Goal: Find specific page/section: Find specific page/section

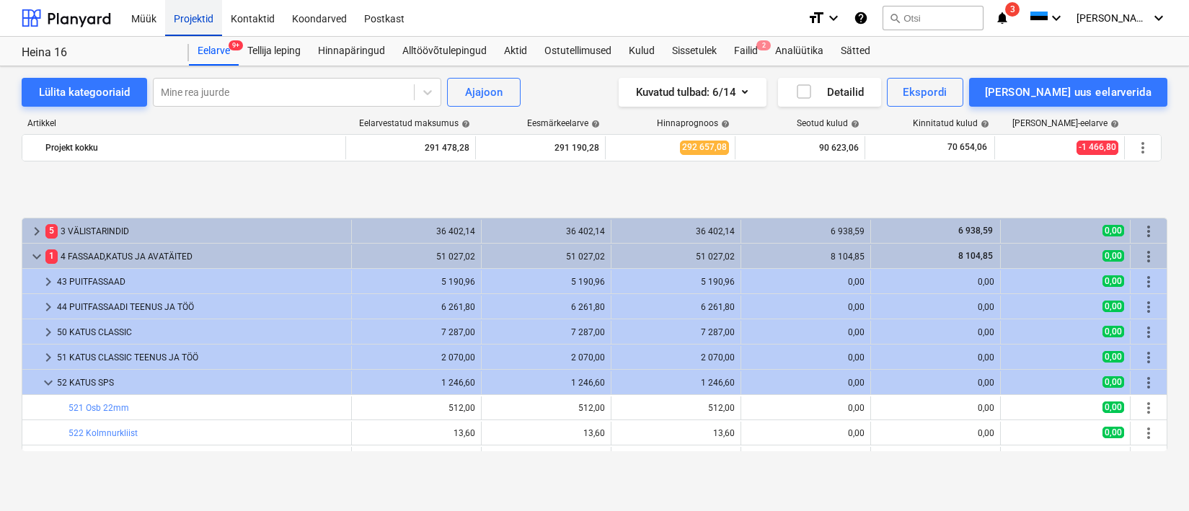
click at [193, 19] on div "Projektid" at bounding box center [193, 17] width 57 height 37
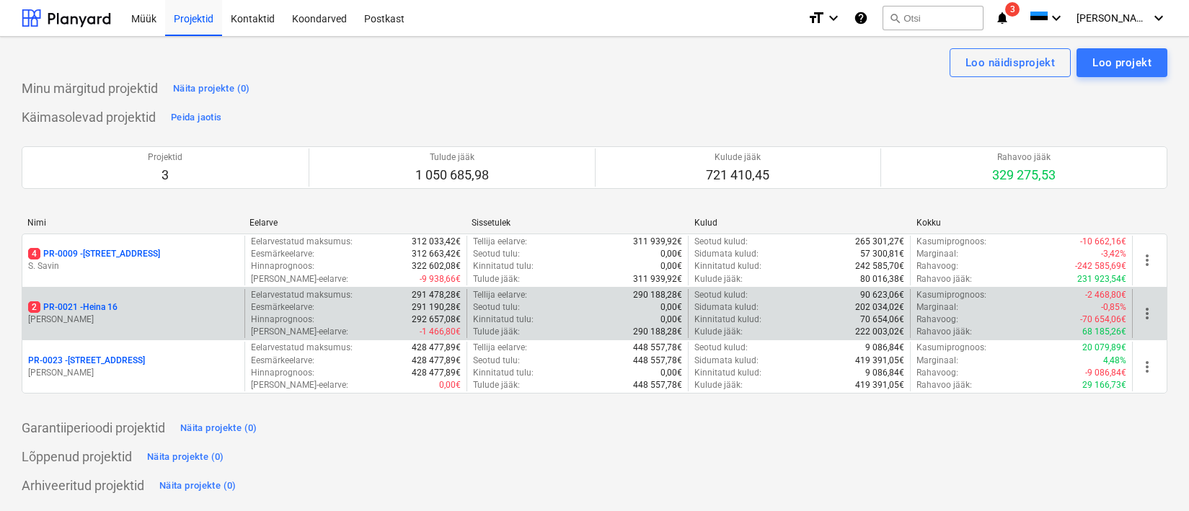
click at [118, 318] on p "[PERSON_NAME]" at bounding box center [133, 320] width 211 height 12
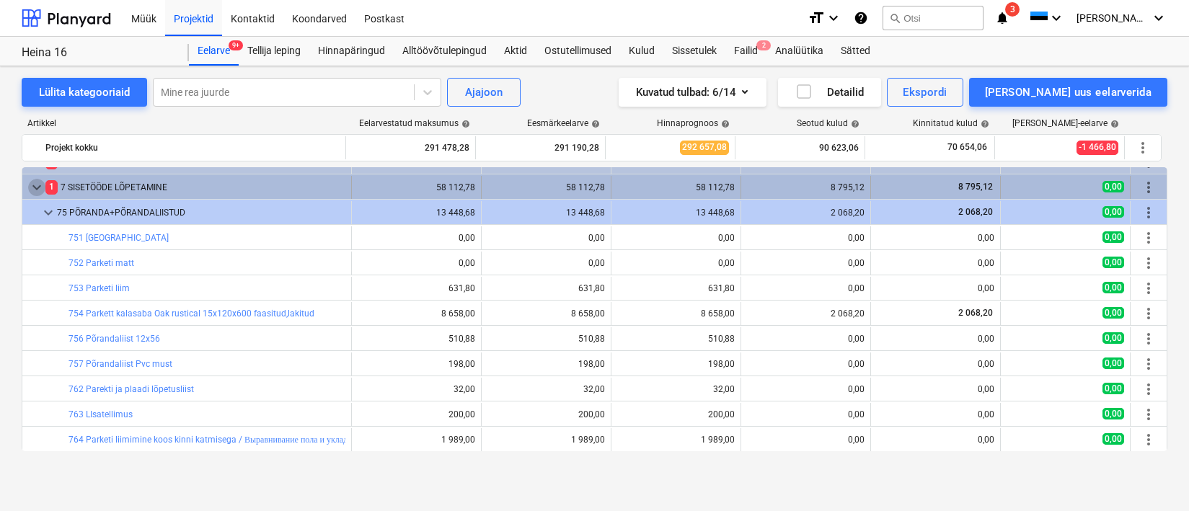
click at [35, 189] on span "keyboard_arrow_down" at bounding box center [36, 187] width 17 height 17
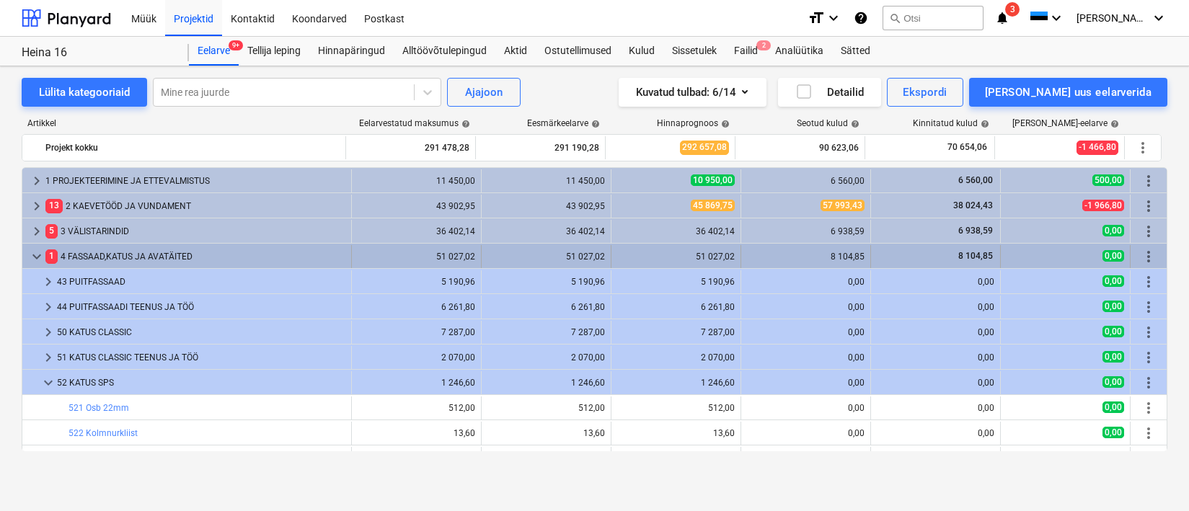
click at [38, 252] on span "keyboard_arrow_down" at bounding box center [36, 256] width 17 height 17
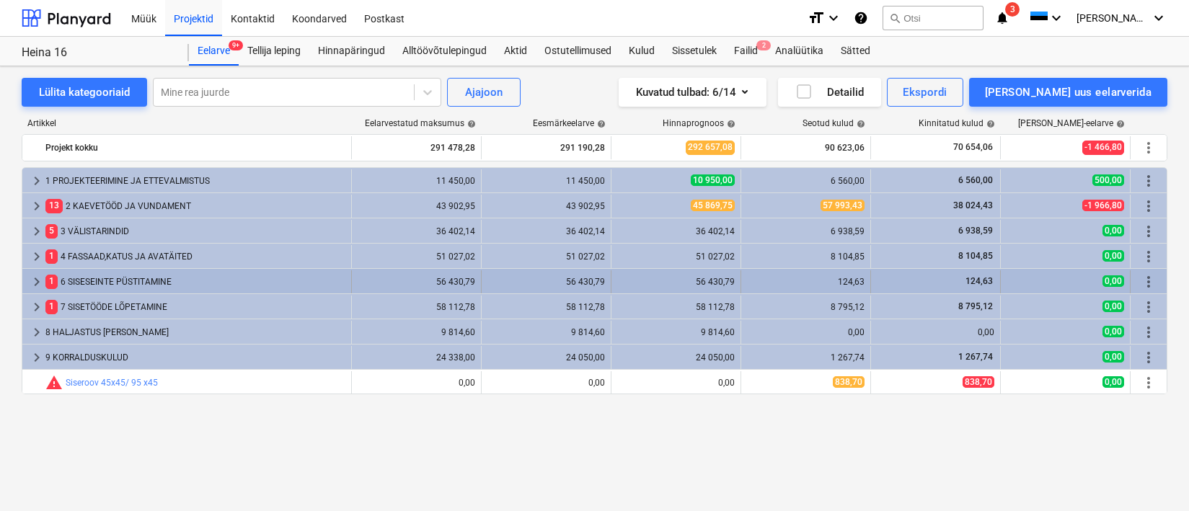
click at [71, 288] on div "1 6 SISESEINTE PÜSTITAMINE" at bounding box center [195, 281] width 300 height 23
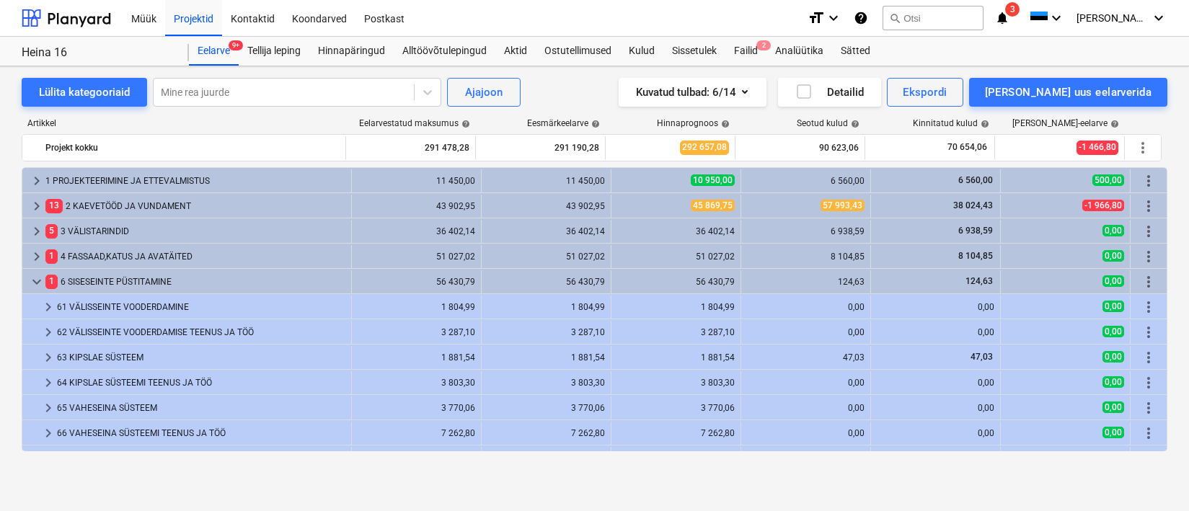
scroll to position [30, 0]
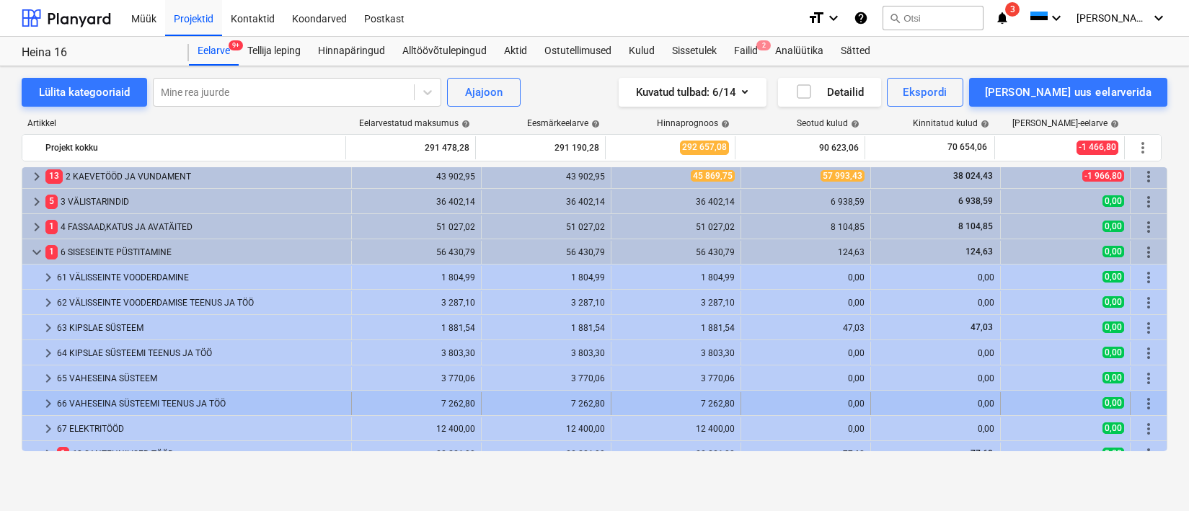
click at [136, 400] on div "66 VAHESEINA SÜSTEEMI TEENUS JA TÖÖ" at bounding box center [201, 403] width 289 height 23
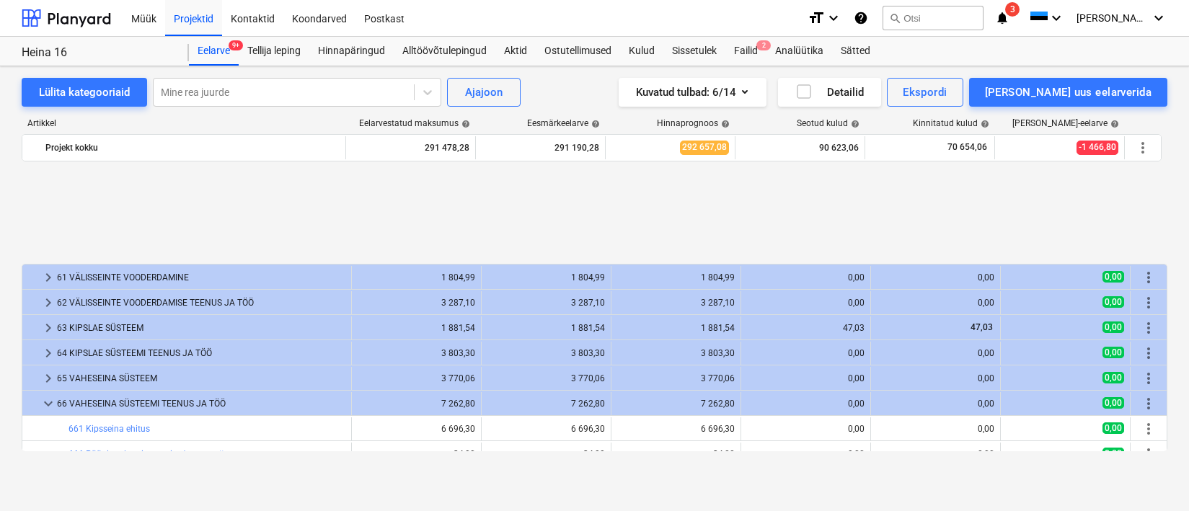
scroll to position [164, 0]
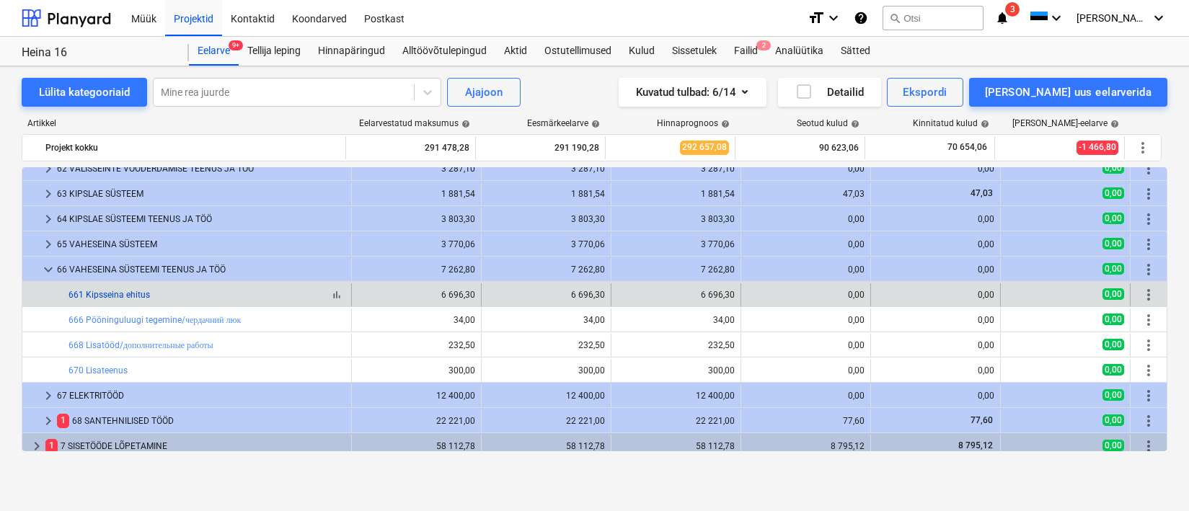
click at [131, 295] on link "661 Kipsseina ehitus" at bounding box center [110, 295] width 82 height 10
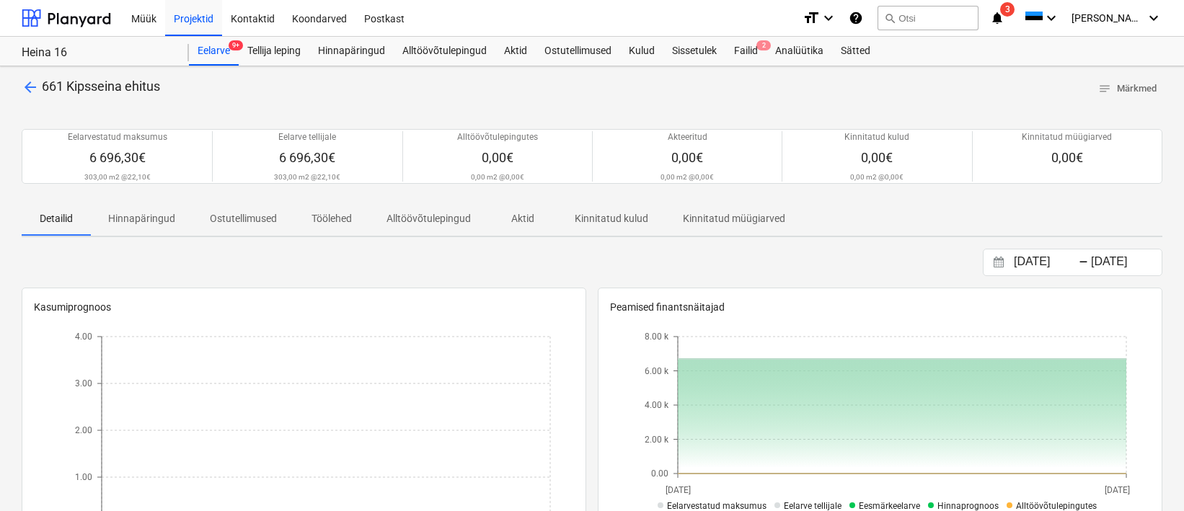
click at [31, 83] on span "arrow_back" at bounding box center [30, 87] width 17 height 17
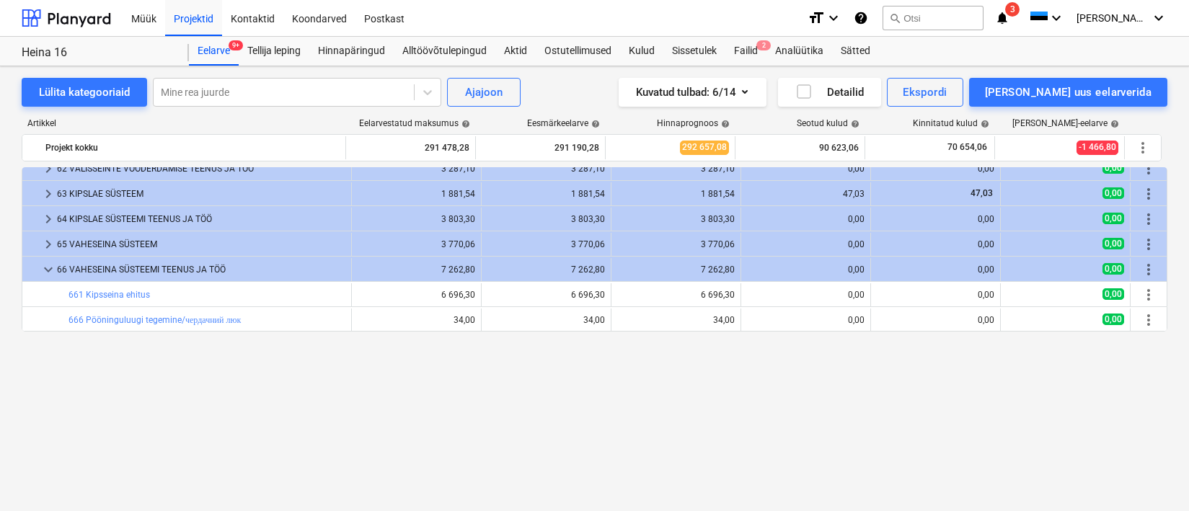
scroll to position [13, 0]
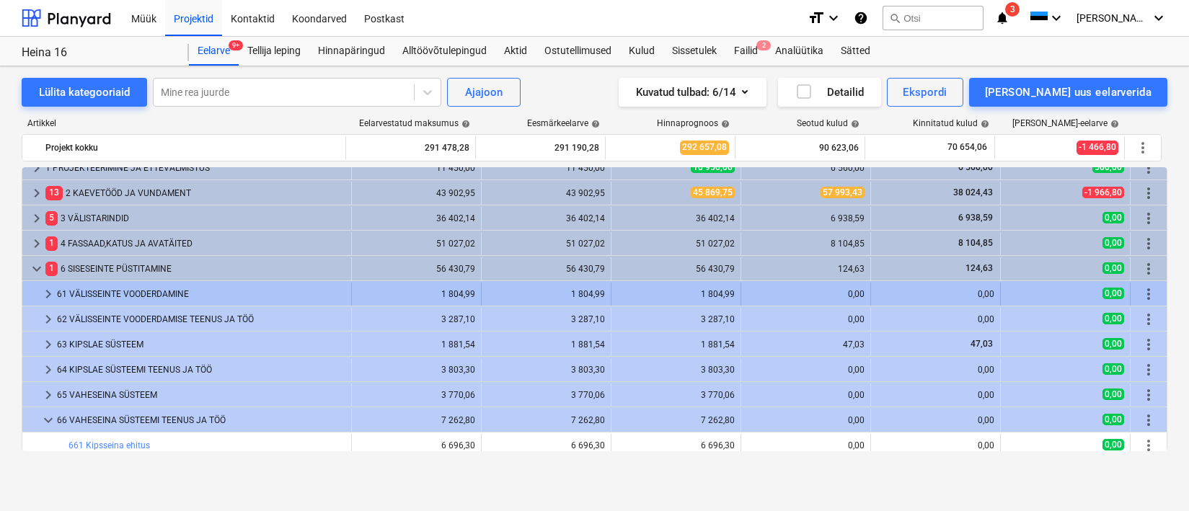
click at [149, 292] on div "61 VÄLISSEINTE VOODERDAMINE" at bounding box center [201, 294] width 289 height 23
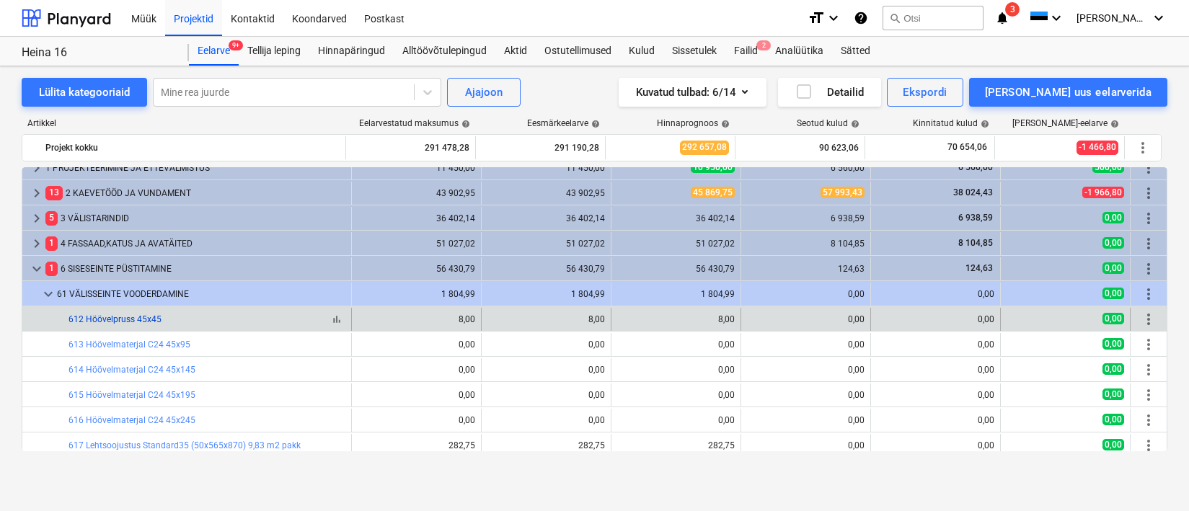
click at [119, 317] on link "612 Höövelpruss 45x45" at bounding box center [115, 319] width 93 height 10
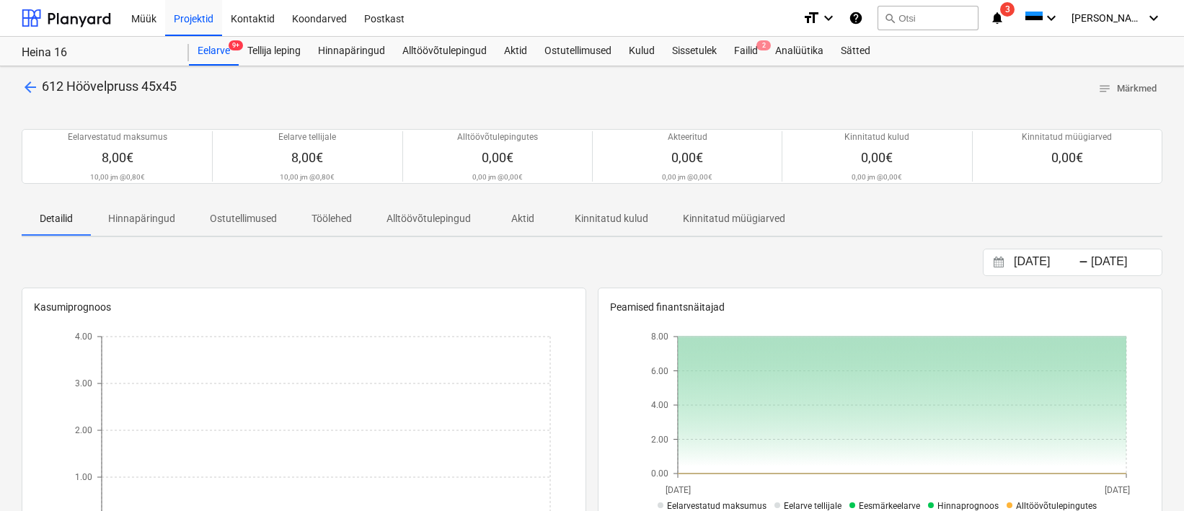
click at [22, 84] on span "arrow_back" at bounding box center [30, 87] width 17 height 17
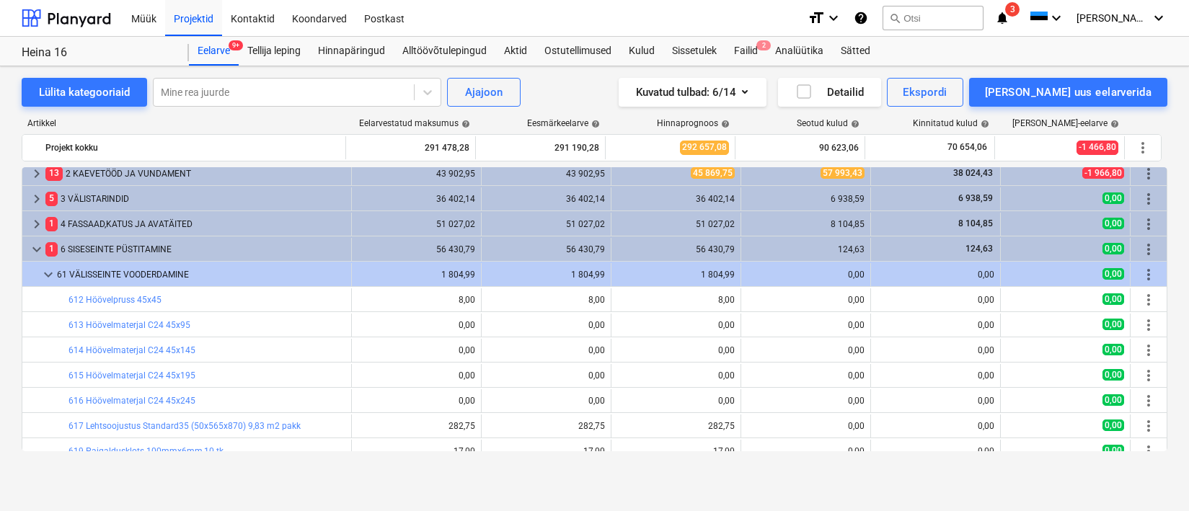
scroll to position [157, 0]
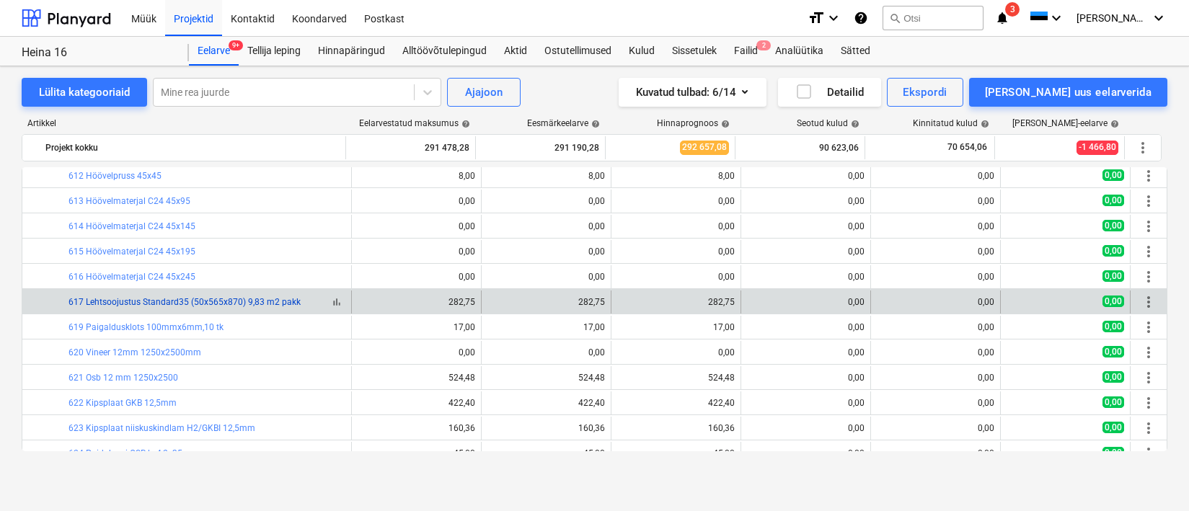
click at [203, 300] on link "617 Lehtsoojustus Standard35 (50x565x870) 9,83 m2 pakk" at bounding box center [185, 302] width 232 height 10
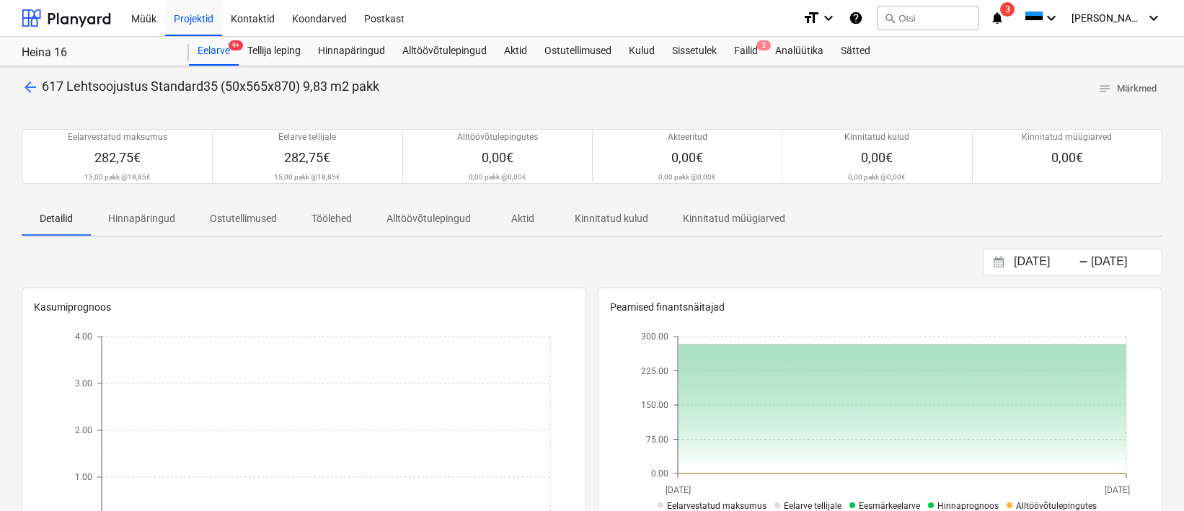
click at [35, 88] on span "arrow_back" at bounding box center [30, 87] width 17 height 17
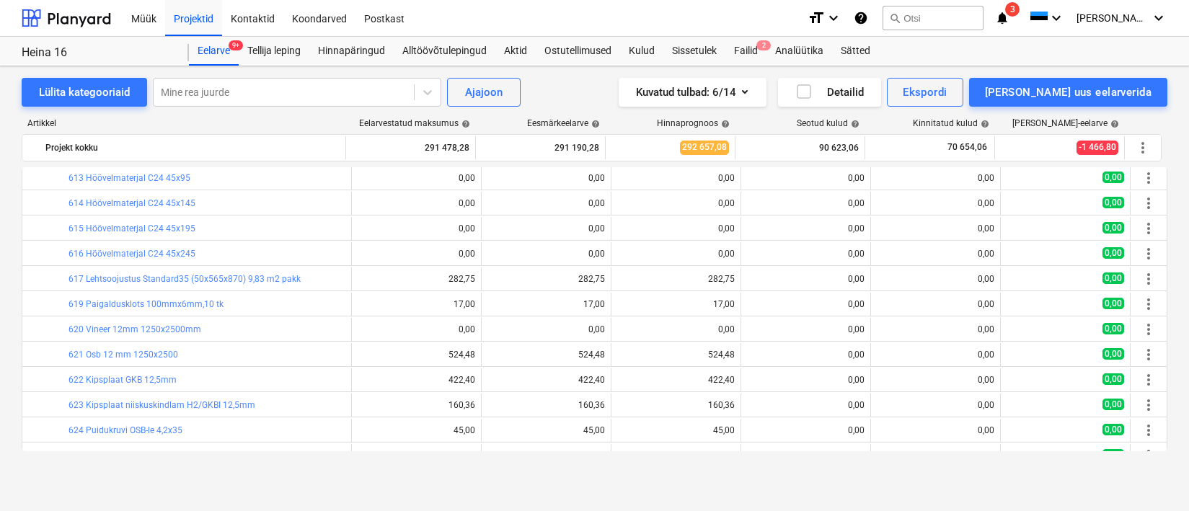
scroll to position [304, 0]
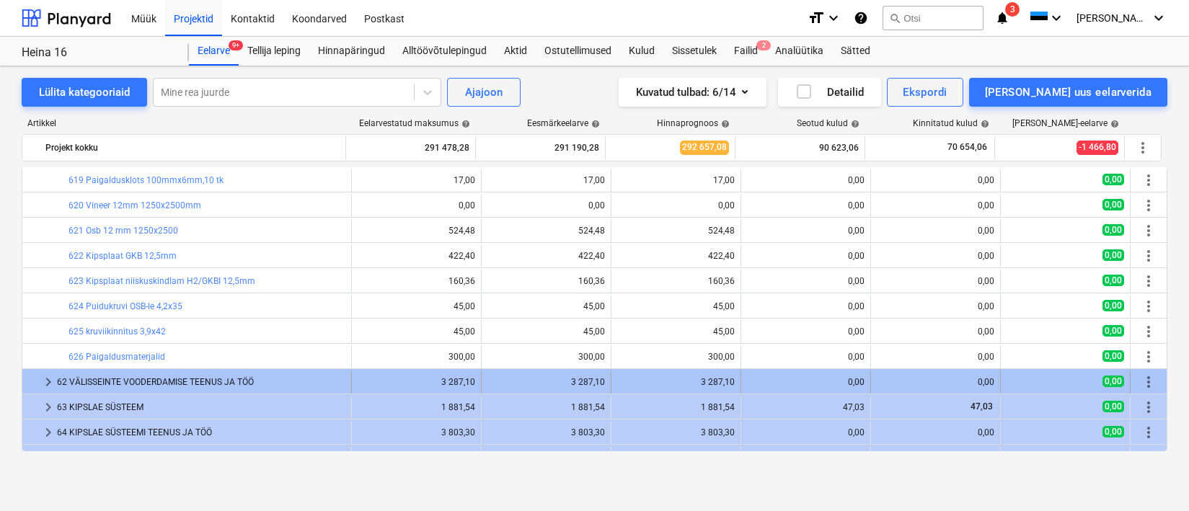
click at [179, 376] on div "62 VÄLISSEINTE VOODERDAMISE TEENUS JA TÖÖ" at bounding box center [201, 382] width 289 height 23
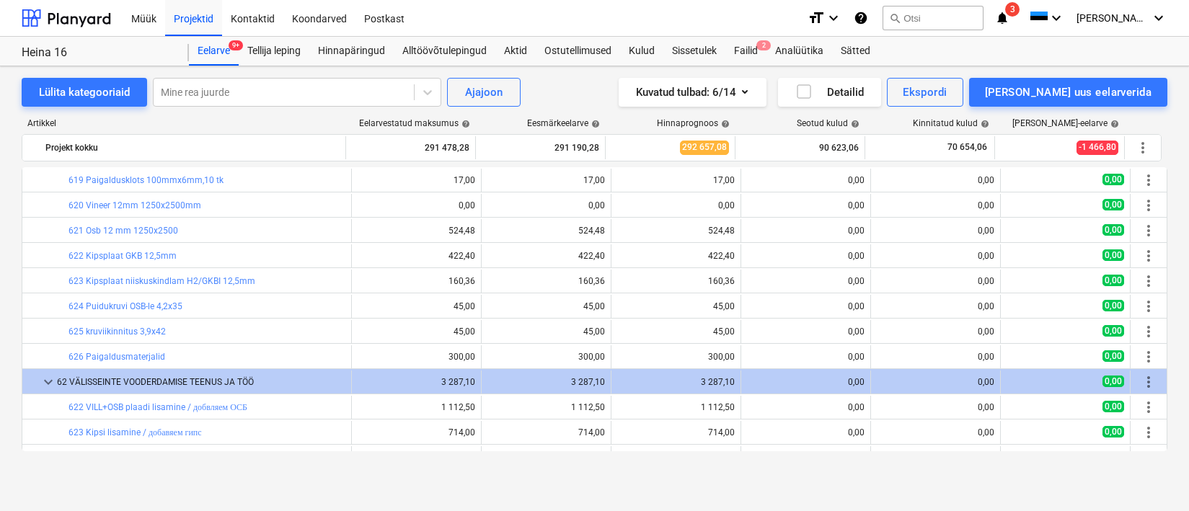
scroll to position [449, 0]
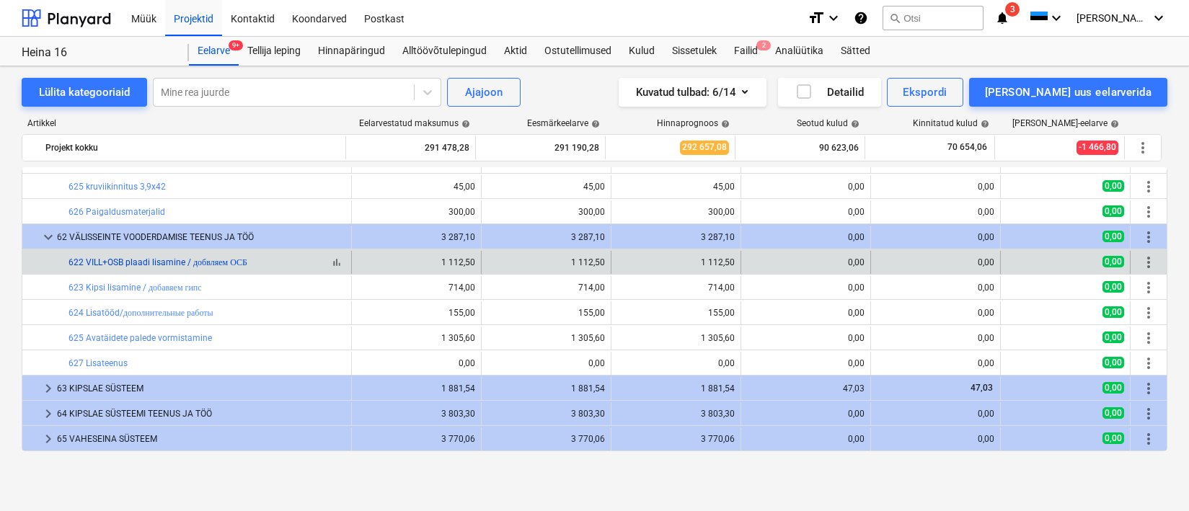
click at [128, 258] on link "622 VILL+OSB plaadi lisamine / добвляем ОСБ" at bounding box center [158, 262] width 179 height 10
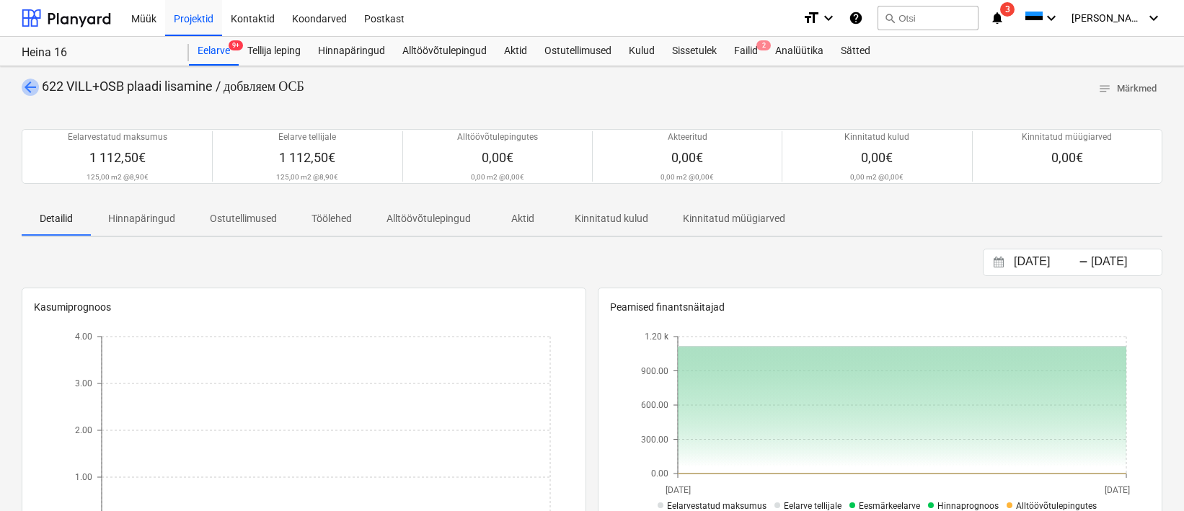
click at [32, 87] on span "arrow_back" at bounding box center [30, 87] width 17 height 17
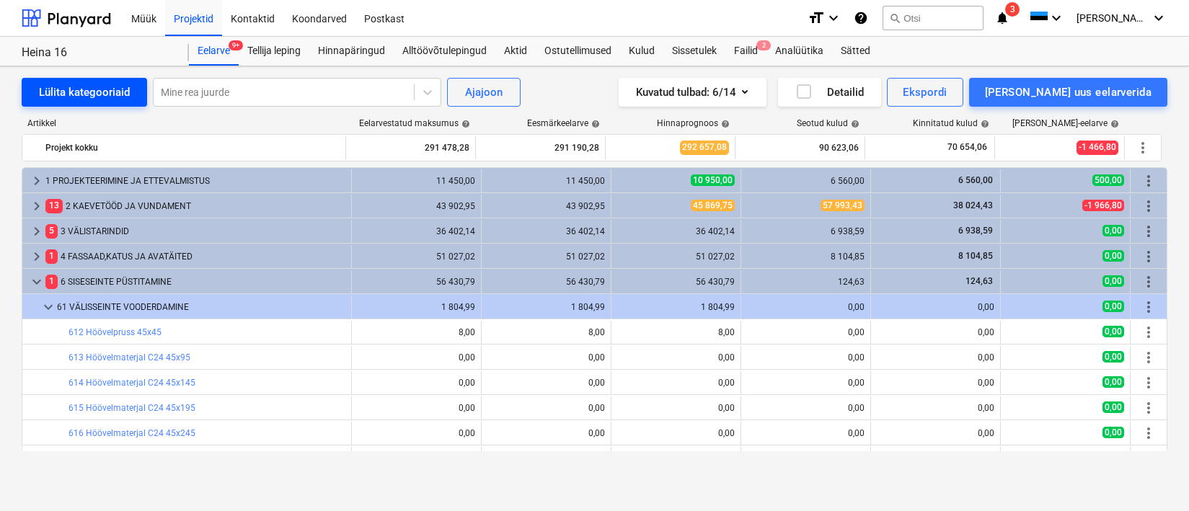
scroll to position [449, 0]
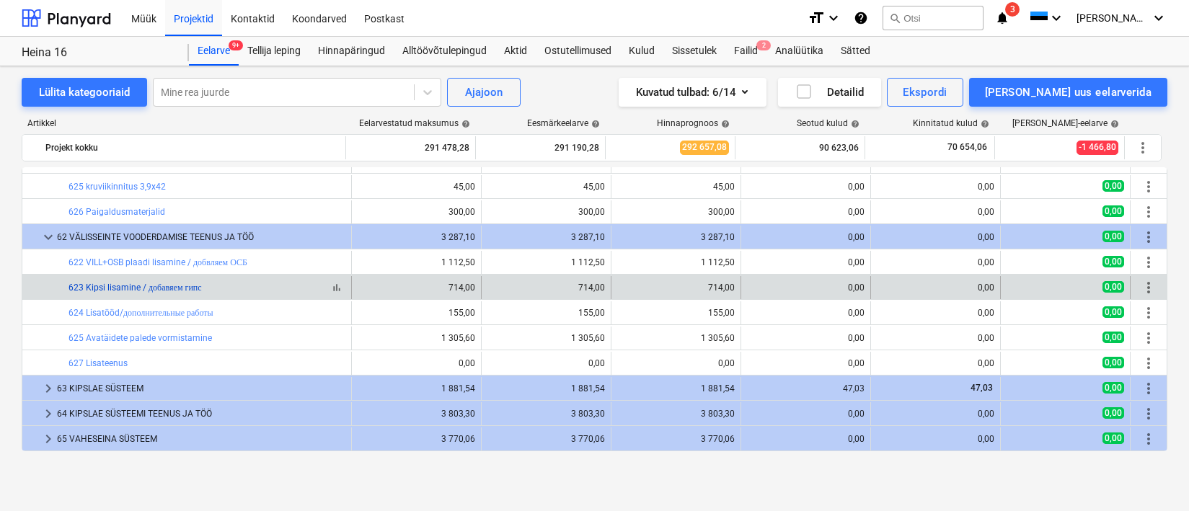
click at [113, 286] on link "623 Kipsi lisamine / добавяем гипс" at bounding box center [135, 288] width 133 height 10
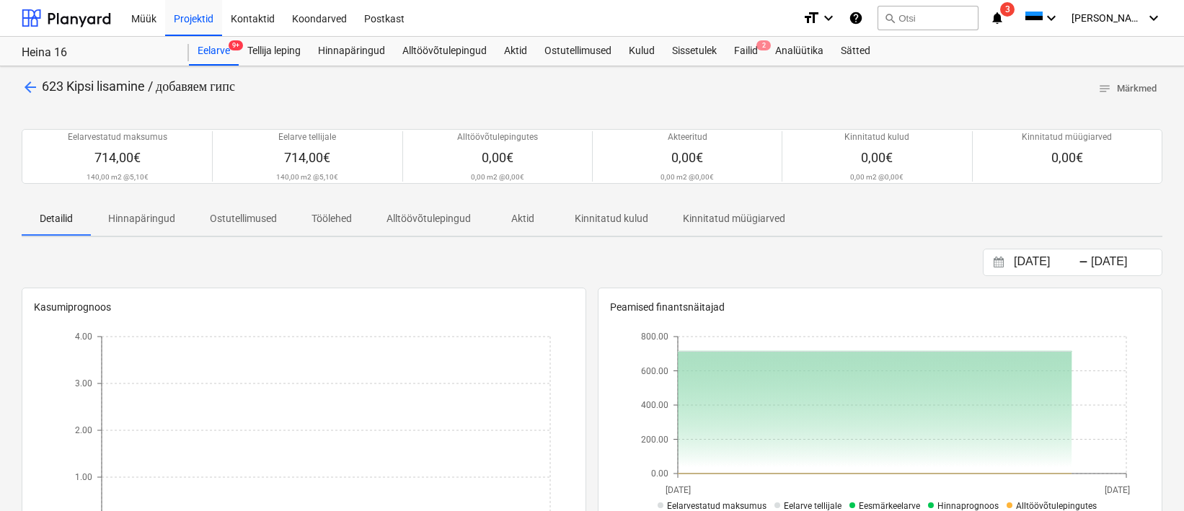
click at [30, 86] on span "arrow_back" at bounding box center [30, 87] width 17 height 17
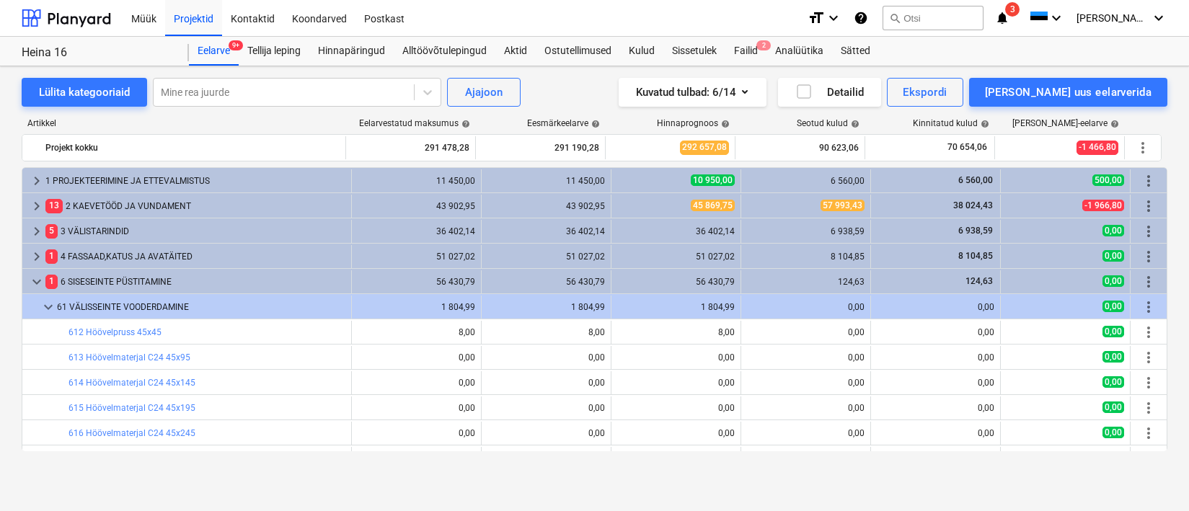
scroll to position [449, 0]
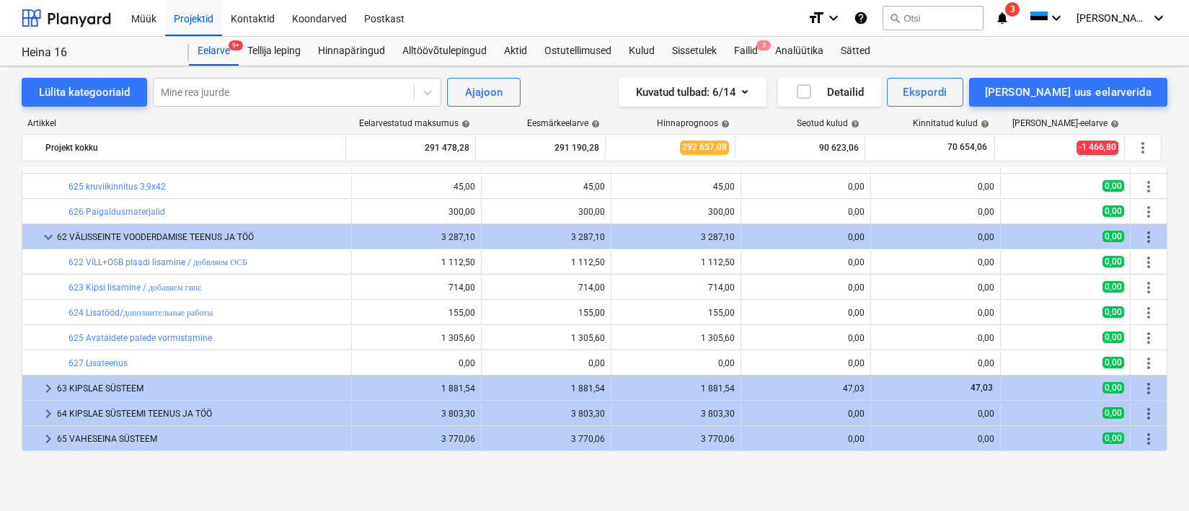
click at [133, 402] on div "64 KIPSLAE SÜSTEEMI TEENUS JA TÖÖ" at bounding box center [201, 413] width 289 height 23
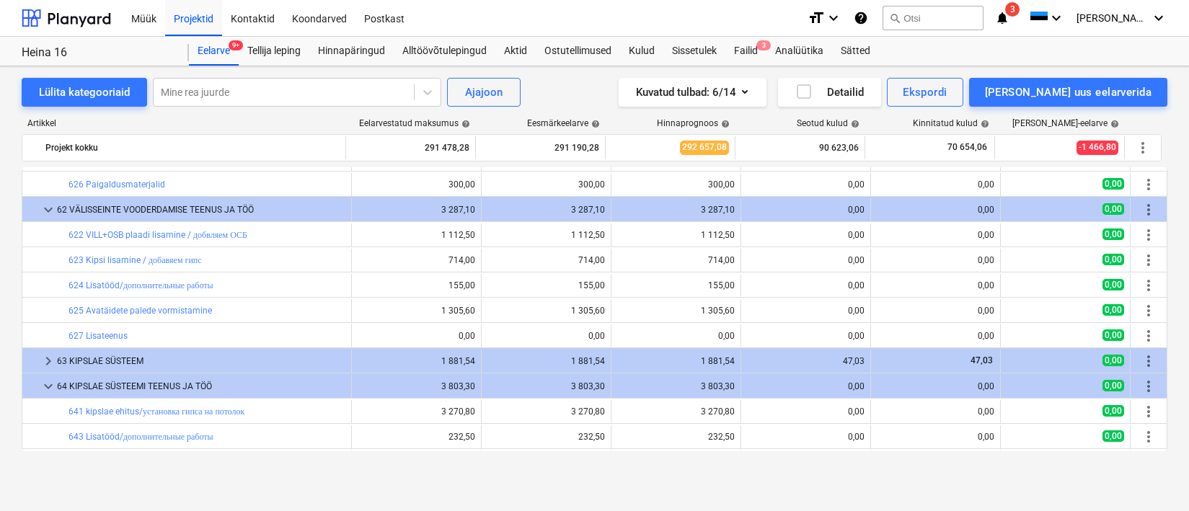
scroll to position [674, 0]
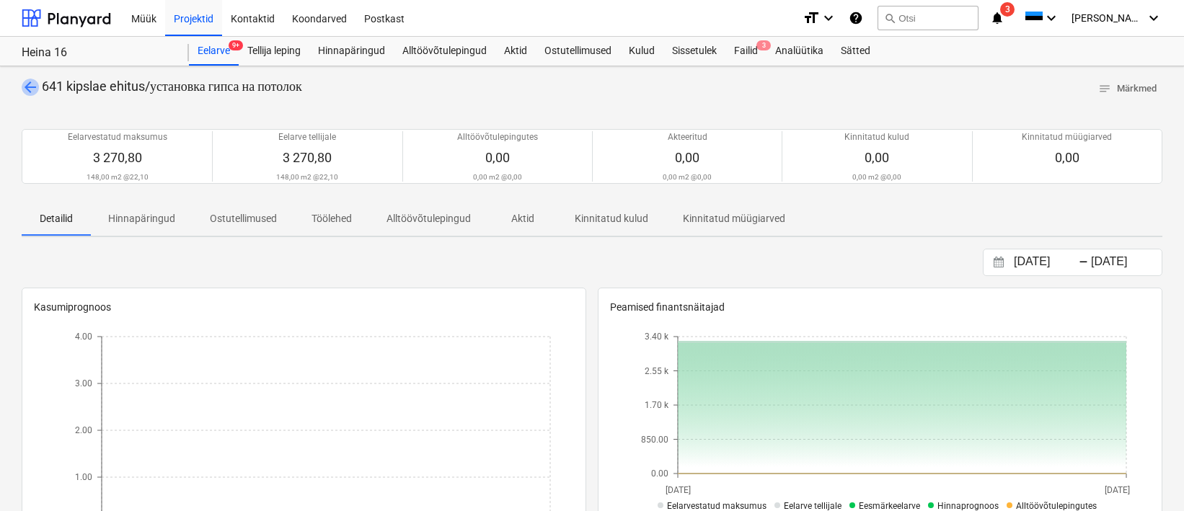
click at [33, 89] on span "arrow_back" at bounding box center [30, 87] width 17 height 17
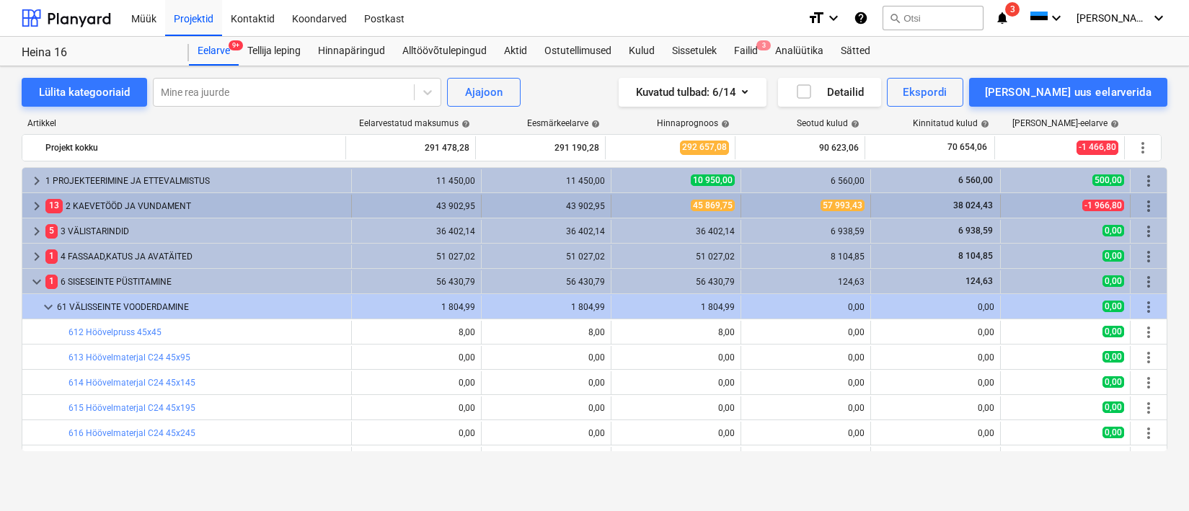
click at [132, 207] on div "13 2 KAEVETÖÖD JA VUNDAMENT" at bounding box center [195, 206] width 300 height 23
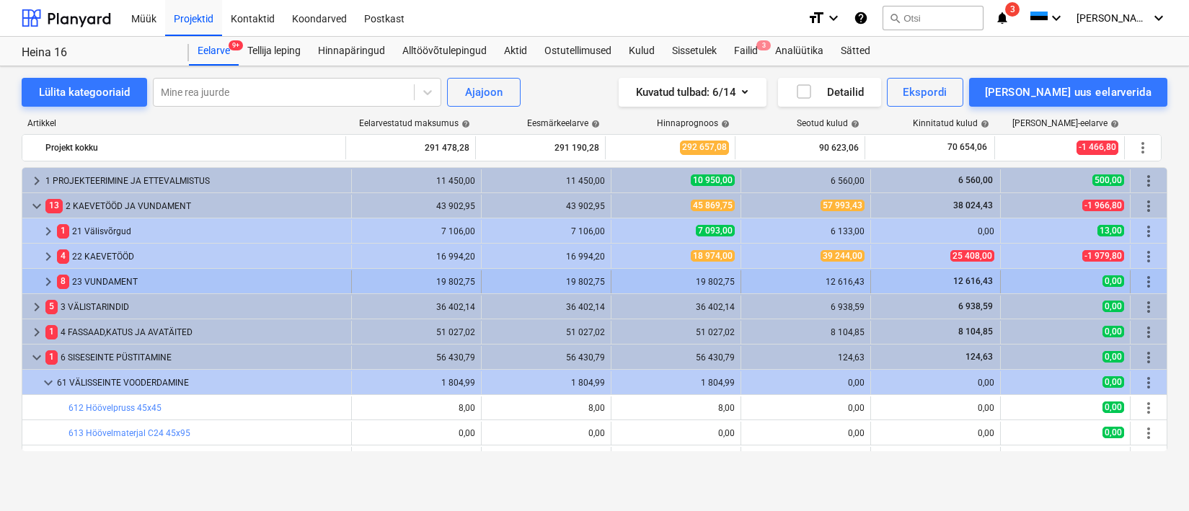
click at [123, 280] on div "8 23 VUNDAMENT" at bounding box center [201, 281] width 289 height 23
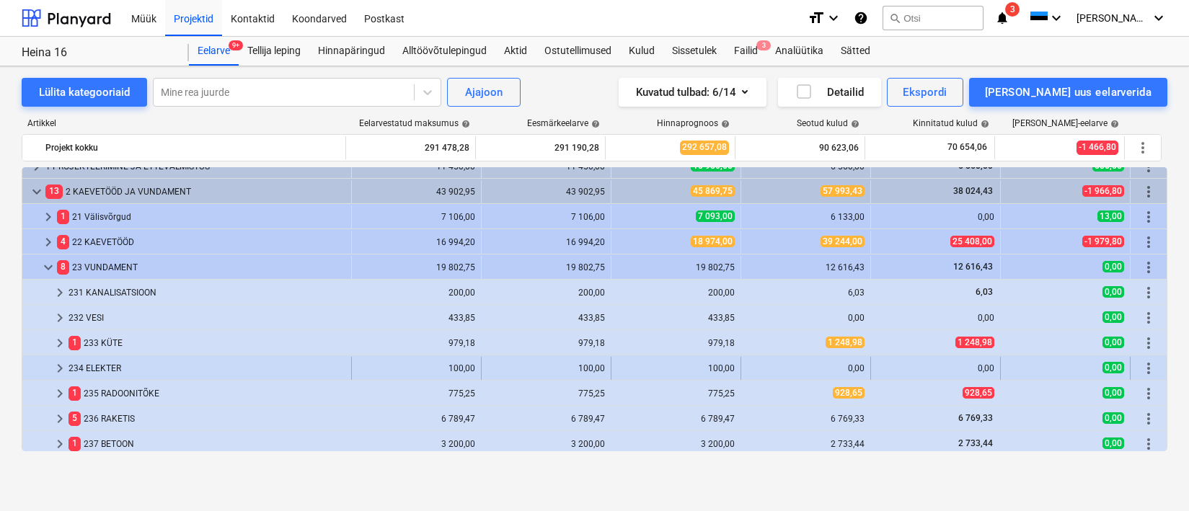
scroll to position [81, 0]
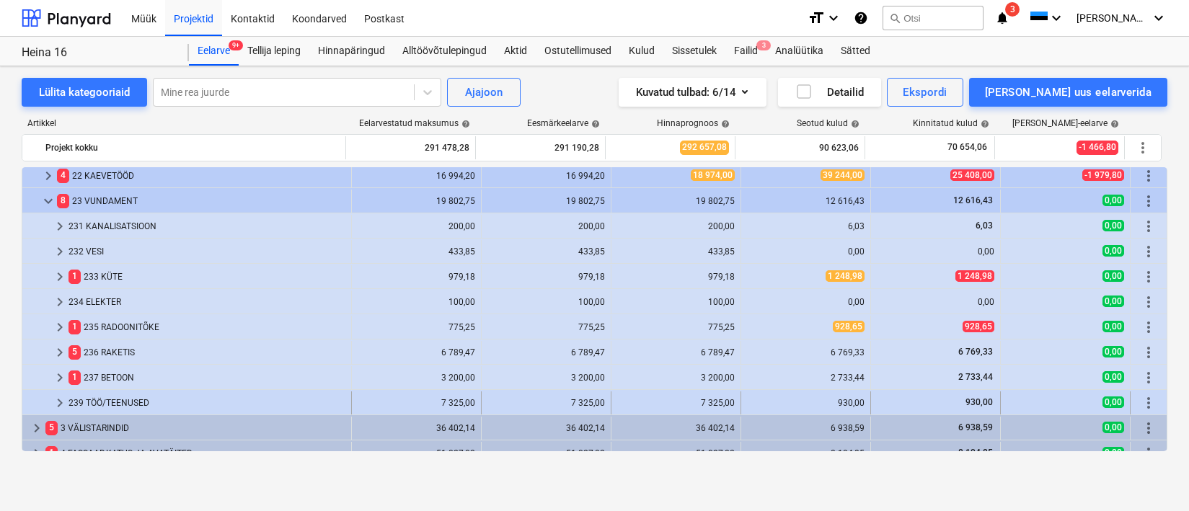
click at [105, 402] on div "239 TÖÖ/TEENUSED" at bounding box center [207, 403] width 277 height 23
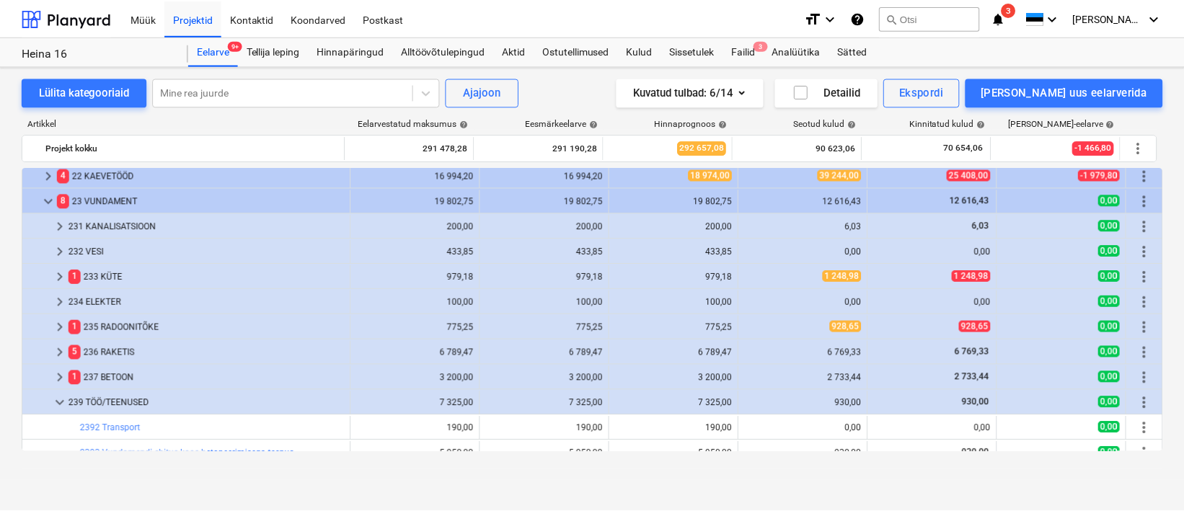
scroll to position [317, 0]
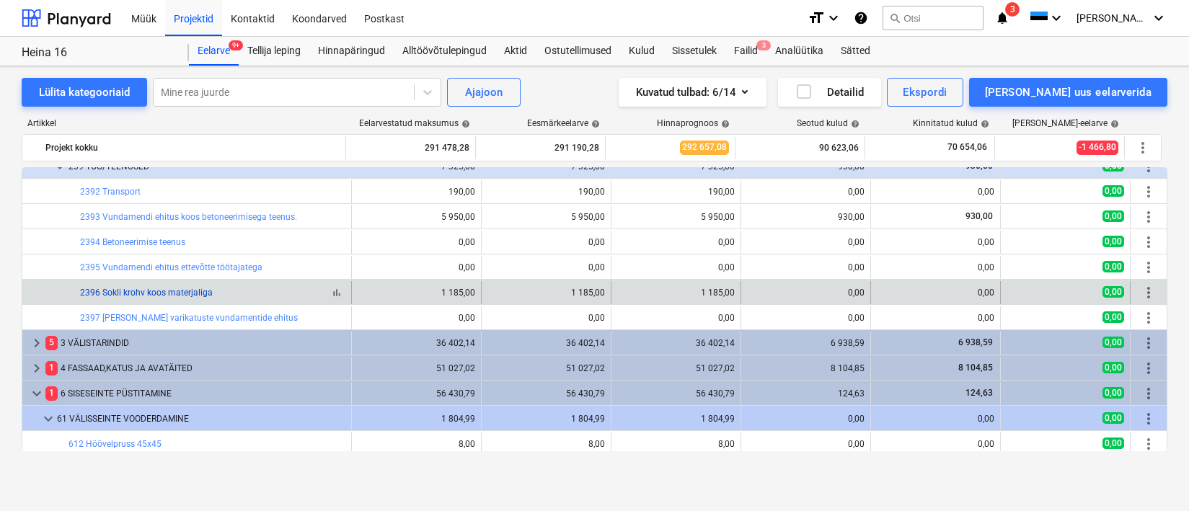
click at [148, 295] on link "2396 Sokli krohv koos materjaliga" at bounding box center [146, 293] width 133 height 10
